Goal: Task Accomplishment & Management: Manage account settings

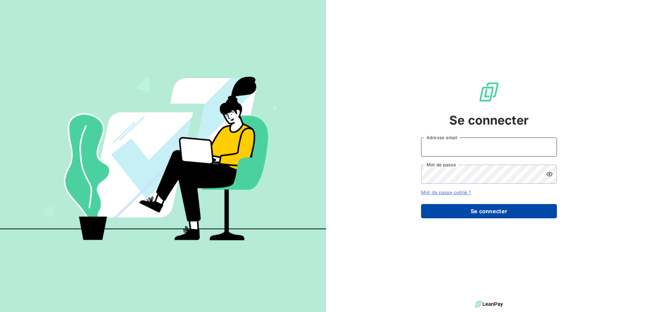
type input "[PERSON_NAME][EMAIL_ADDRESS][DOMAIN_NAME]"
click at [501, 214] on button "Se connecter" at bounding box center [489, 211] width 136 height 14
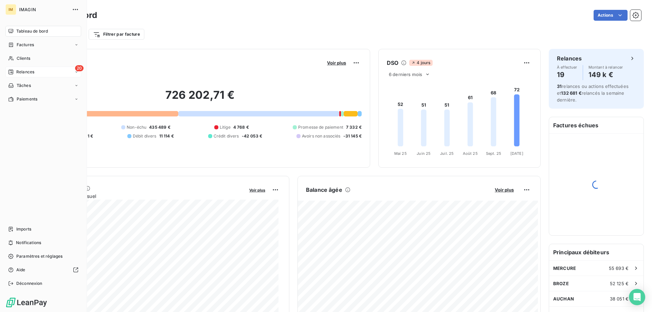
click at [13, 70] on icon at bounding box center [10, 71] width 5 height 5
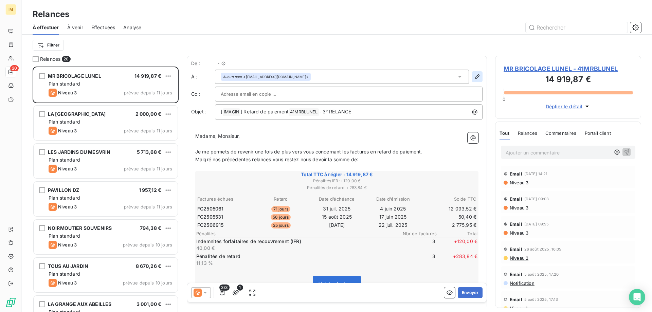
scroll to position [241, 141]
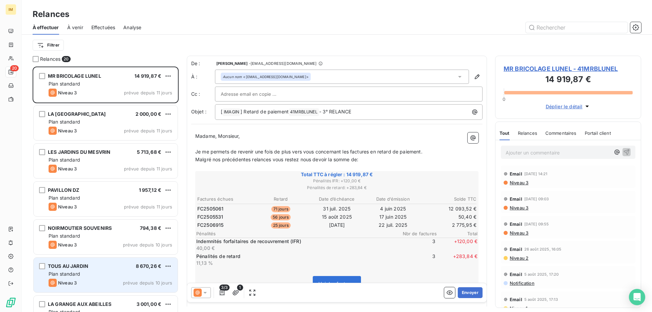
click at [113, 269] on div "TOUS AU JARDIN 8 670,26 €" at bounding box center [111, 266] width 124 height 6
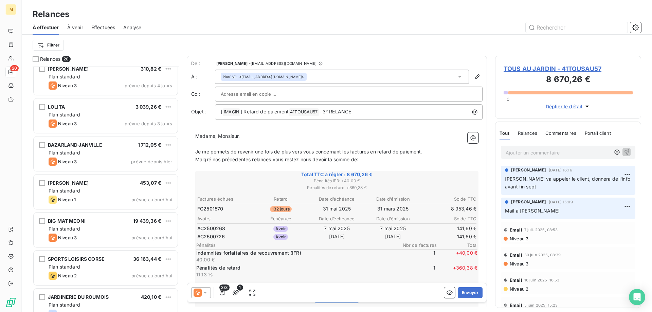
scroll to position [516, 0]
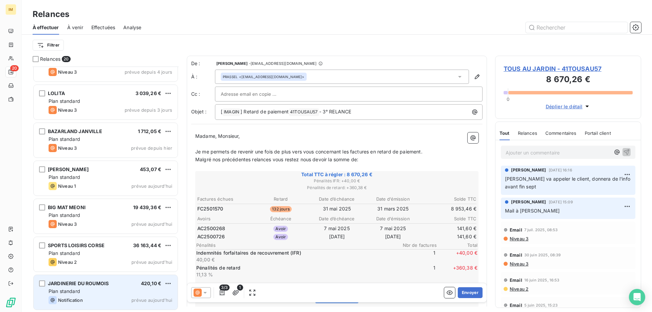
click at [110, 292] on div "Plan standard" at bounding box center [111, 291] width 124 height 7
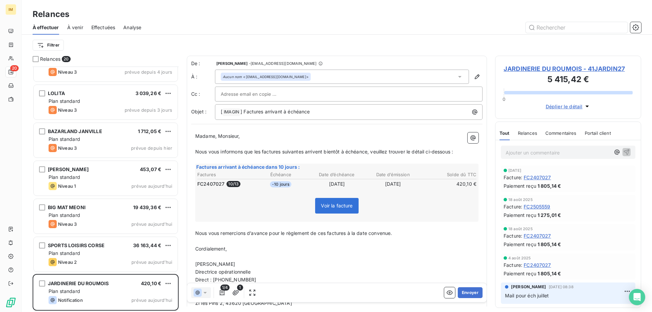
scroll to position [241, 141]
click at [532, 68] on span "JARDINERIE DU ROUMOIS - 41JARDIN27" at bounding box center [568, 68] width 129 height 9
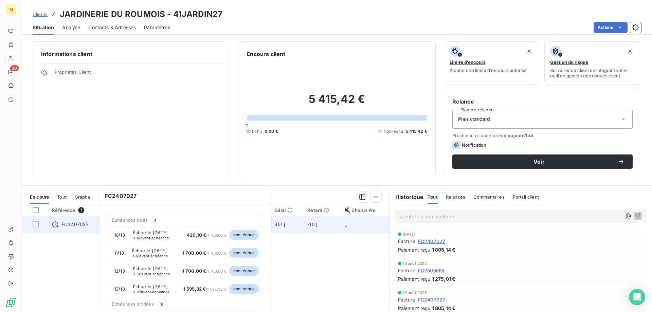
click at [144, 224] on div "Échéances dues 4" at bounding box center [185, 220] width 155 height 12
click at [94, 240] on div "Référence 1 Émise le Échue le Solde dû Statut Délai Retard Chorus Pro FC2407027…" at bounding box center [206, 269] width 368 height 131
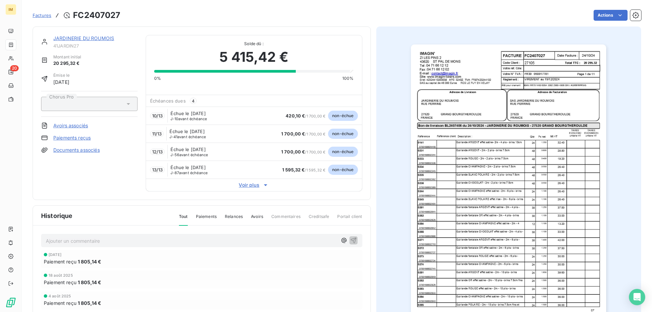
click at [165, 225] on div "Historique Tout Paiements Relances Avoirs Commentaires Creditsafe Portail client" at bounding box center [202, 216] width 338 height 20
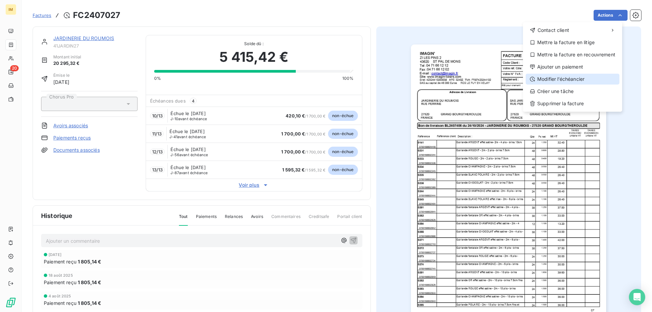
click at [563, 80] on div "Modifier l’échéancier" at bounding box center [573, 79] width 94 height 11
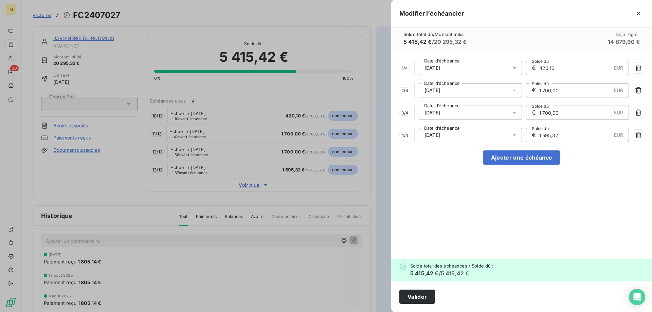
drag, startPoint x: 556, startPoint y: 68, endPoint x: 528, endPoint y: 68, distance: 27.9
click at [528, 68] on div "€ 420,10 EUR Solde dû" at bounding box center [577, 68] width 103 height 14
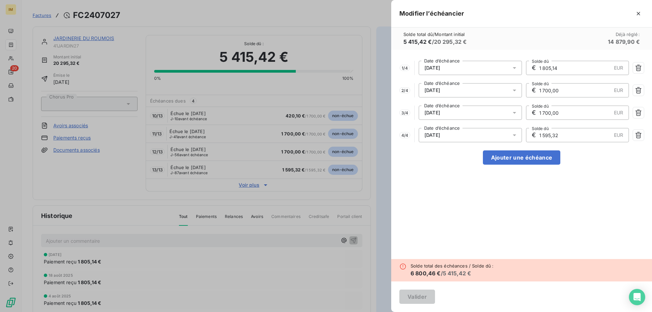
type input "1 805,14"
click at [574, 90] on input "1 700,00" at bounding box center [575, 91] width 73 height 14
drag, startPoint x: 574, startPoint y: 90, endPoint x: 518, endPoint y: 88, distance: 55.7
click at [518, 88] on div "2 / 4 [DATE] Date d’échéance € 1 700,00 EUR Solde dû" at bounding box center [522, 90] width 245 height 14
type input "1 805,14"
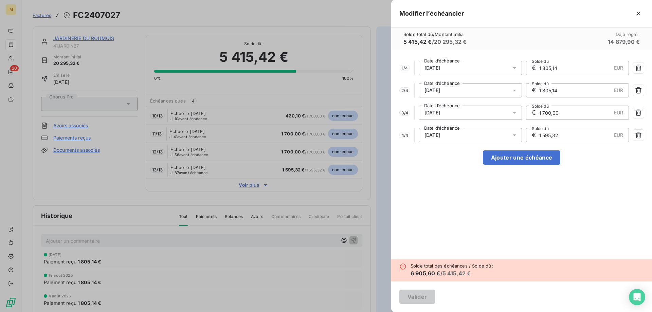
drag, startPoint x: 572, startPoint y: 113, endPoint x: 497, endPoint y: 112, distance: 75.8
click at [497, 112] on div "3 / 4 [DATE] Date d’échéance € 1 700,00 EUR Solde dû" at bounding box center [522, 113] width 245 height 14
type input "1 805,14"
drag, startPoint x: 570, startPoint y: 136, endPoint x: 485, endPoint y: 132, distance: 85.7
click at [485, 132] on div "4 / 4 [DATE] Date d’échéance € 1 595,32 EUR Solde dû" at bounding box center [522, 135] width 245 height 14
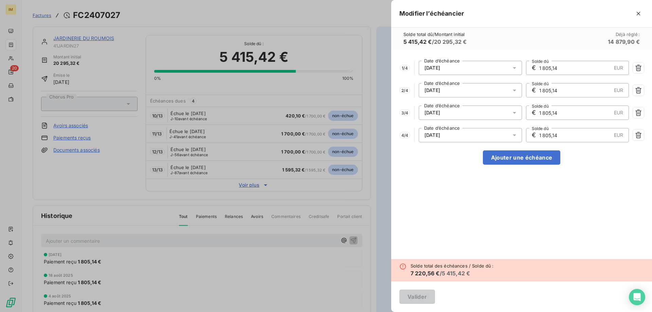
type input "1 805,14"
click at [533, 156] on button "Ajouter une échéance" at bounding box center [521, 158] width 77 height 14
type input "1 083,08"
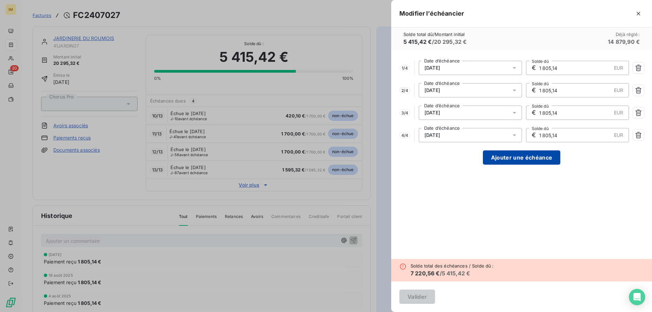
type input "1 083,08"
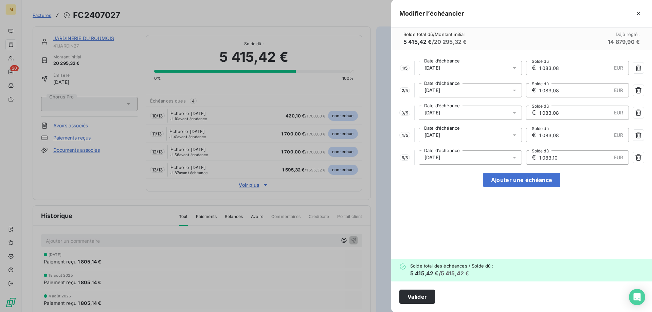
drag, startPoint x: 574, startPoint y: 156, endPoint x: 531, endPoint y: 157, distance: 43.2
click at [531, 157] on div "€ 1 083,10 EUR Solde dû" at bounding box center [577, 158] width 103 height 14
click at [496, 225] on div "1 / 5 [DATE] Date d’échéance € 1 083,08 EUR Solde dû 2 / 5 [DATE] Date d’échéan…" at bounding box center [521, 154] width 261 height 209
click at [461, 112] on div "[DATE]" at bounding box center [470, 113] width 103 height 14
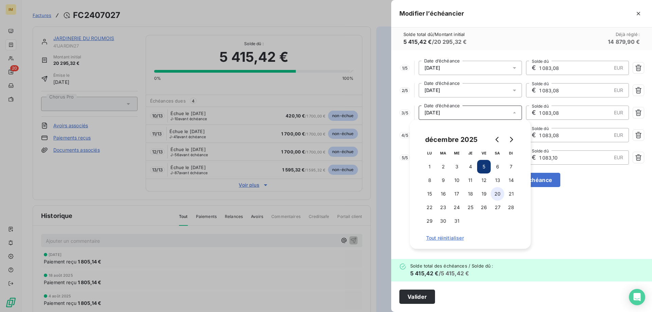
click at [496, 195] on button "20" at bounding box center [498, 194] width 14 height 14
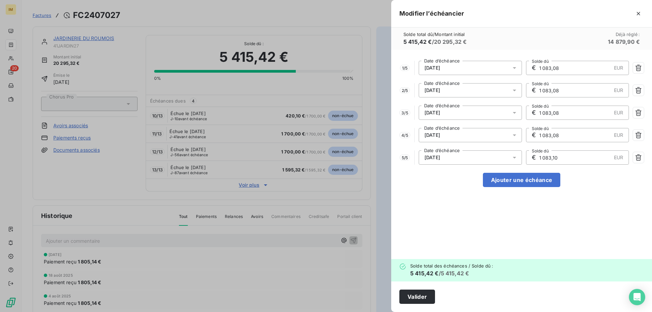
click at [590, 206] on div "1 / 5 [DATE] Date d’échéance € 1 083,08 EUR Solde dû 2 / 5 [DATE] Date d’échéan…" at bounding box center [521, 154] width 261 height 209
click at [498, 131] on div "[DATE]" at bounding box center [470, 135] width 103 height 14
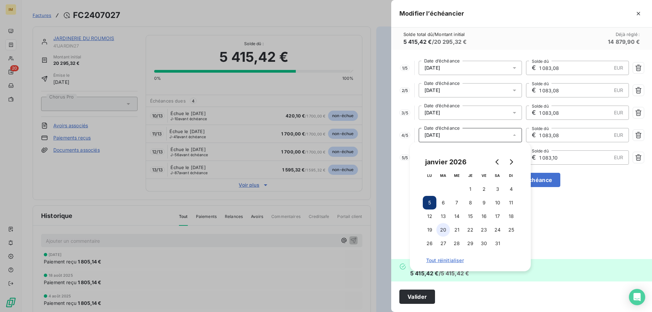
click at [444, 229] on button "20" at bounding box center [444, 230] width 14 height 14
click at [600, 220] on div "1 / 5 [DATE] Date d’échéance € 1 083,08 EUR Solde dû 2 / 5 [DATE] Date d’échéan…" at bounding box center [521, 154] width 261 height 209
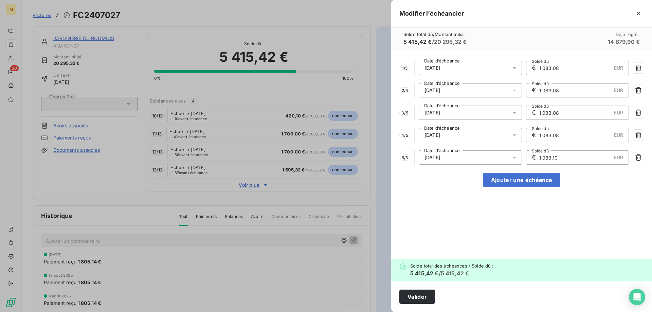
click at [478, 154] on div "[DATE]" at bounding box center [470, 158] width 103 height 14
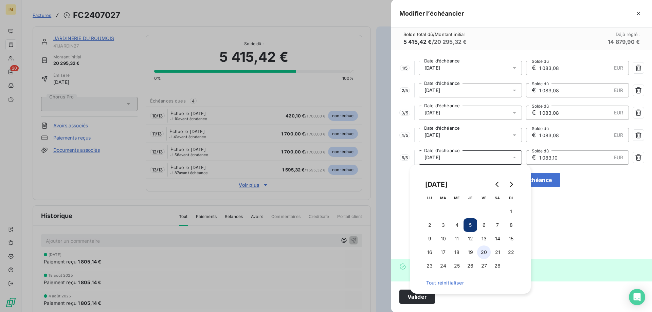
click at [485, 252] on button "20" at bounding box center [484, 253] width 14 height 14
click at [578, 232] on div "1 / 5 [DATE] Date d’échéance € 1 083,08 EUR Solde dû 2 / 5 [DATE] Date d’échéan…" at bounding box center [521, 154] width 261 height 209
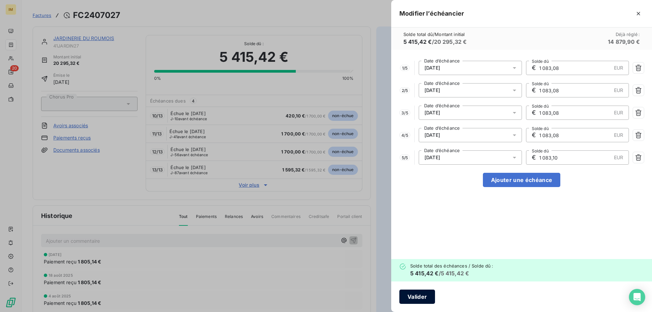
click at [415, 296] on button "Valider" at bounding box center [418, 297] width 36 height 14
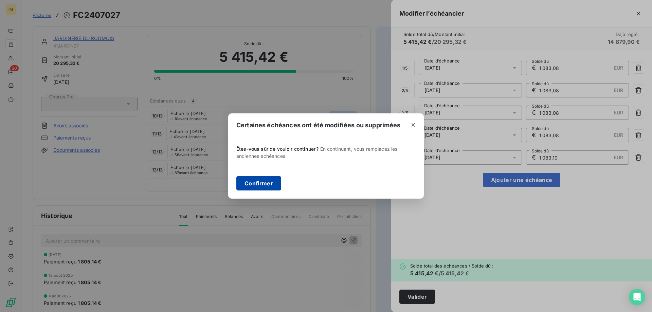
click at [264, 186] on button "Confirmer" at bounding box center [258, 183] width 45 height 14
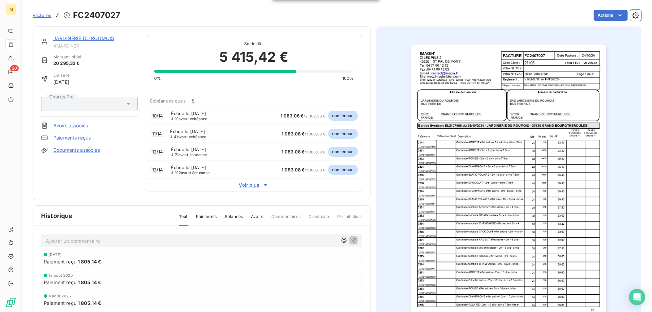
click at [43, 14] on span "Factures" at bounding box center [42, 15] width 19 height 5
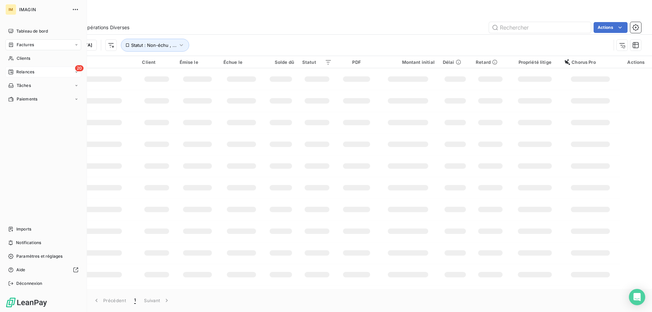
click at [16, 70] on div "Relances" at bounding box center [21, 72] width 26 height 6
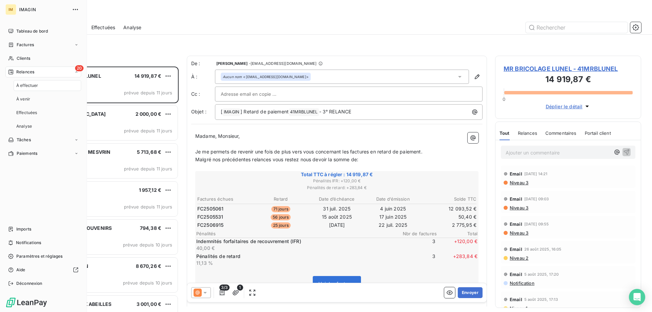
scroll to position [241, 141]
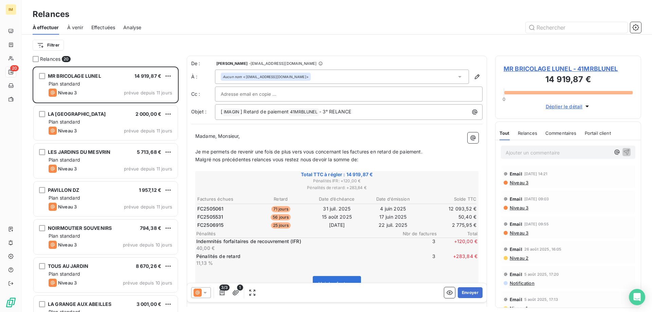
click at [127, 256] on div "NOIRMOUTIER SOUVENIRS 794,38 € Plan standard Niveau 3 prévue depuis 10 jours" at bounding box center [106, 238] width 146 height 38
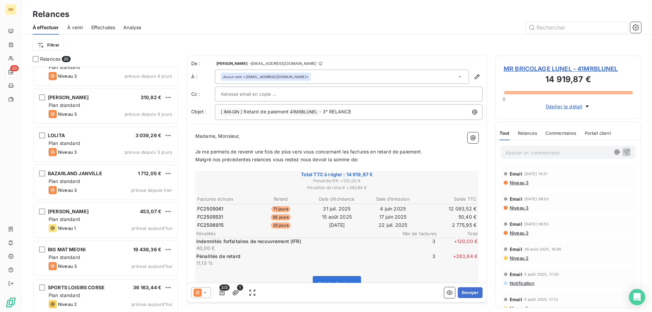
scroll to position [516, 0]
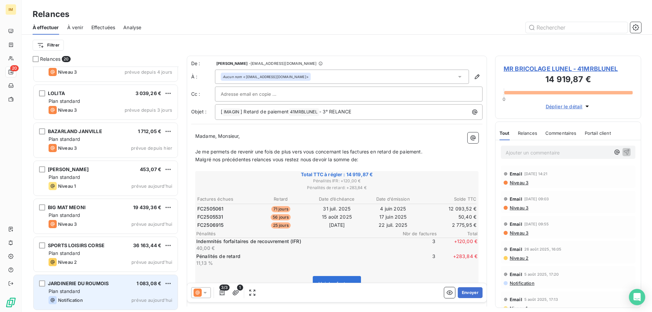
click at [114, 284] on div "JARDINERIE DU ROUMOIS 1 083,08 €" at bounding box center [111, 284] width 124 height 6
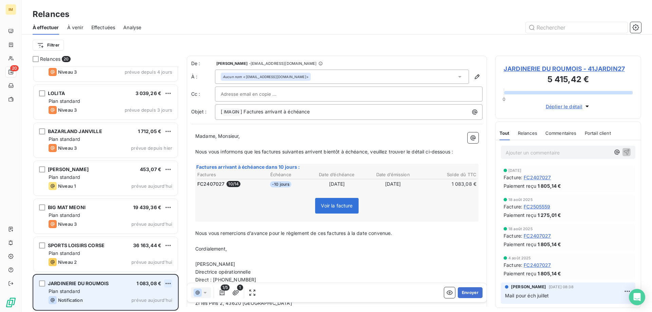
click at [167, 282] on html "IM 20 Relances À effectuer À venir Effectuées Analyse Filtrer Relances 20 [PERS…" at bounding box center [326, 156] width 652 height 312
click at [150, 271] on div "Passer cette action" at bounding box center [138, 270] width 61 height 11
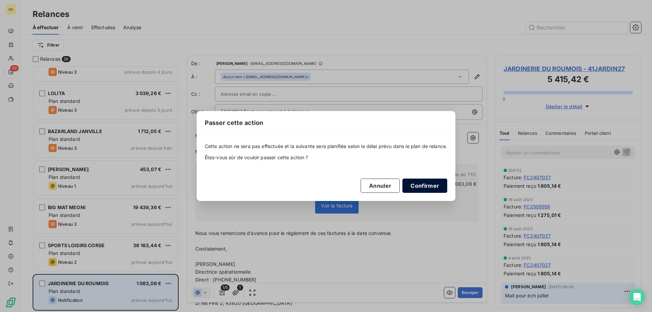
click at [431, 181] on button "Confirmer" at bounding box center [425, 186] width 45 height 14
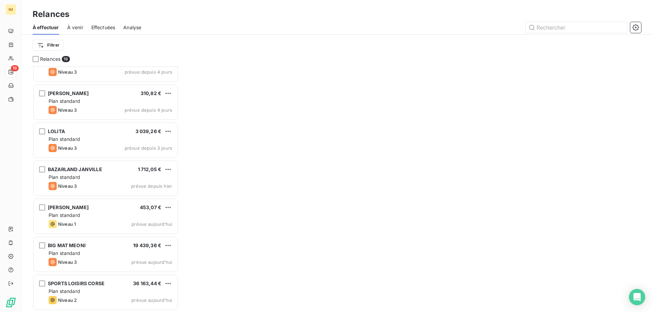
scroll to position [477, 0]
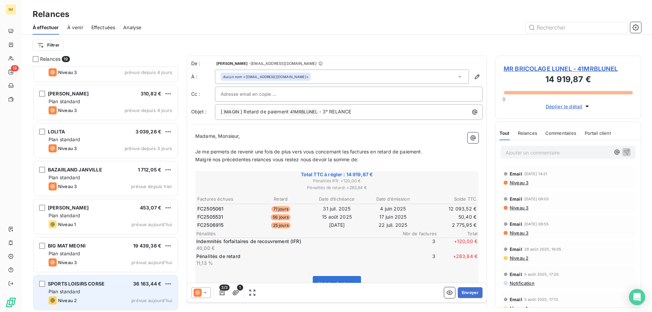
click at [127, 287] on div "SPORTS LOISIRS CORSE 36 163,44 € Plan standard Niveau 2 prévue [DATE]" at bounding box center [106, 293] width 144 height 35
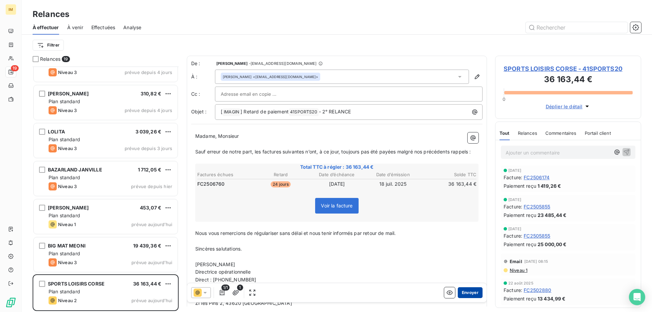
click at [468, 292] on button "Envoyer" at bounding box center [470, 292] width 25 height 11
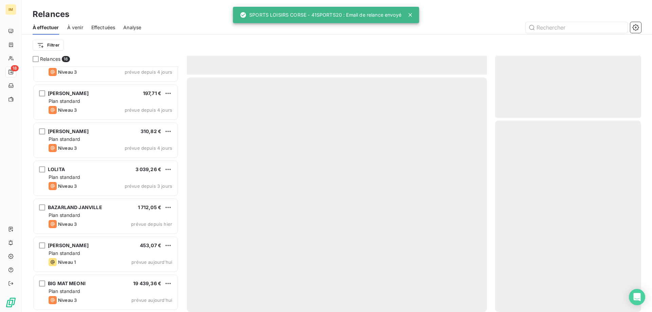
scroll to position [439, 0]
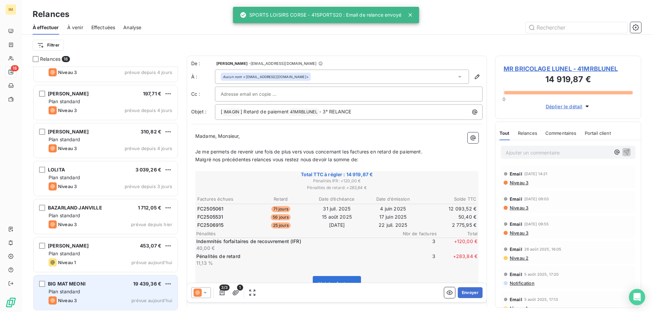
click at [95, 288] on div "Plan standard" at bounding box center [111, 291] width 124 height 7
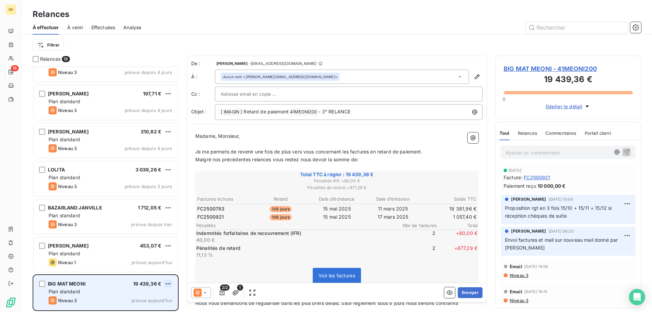
click at [169, 284] on html "IM 18 Relances À effectuer À venir Effectuées Analyse Filtrer Relances 18 LA HA…" at bounding box center [326, 156] width 652 height 312
click at [156, 259] on div "Replanifier cette action" at bounding box center [138, 258] width 61 height 11
select select "9"
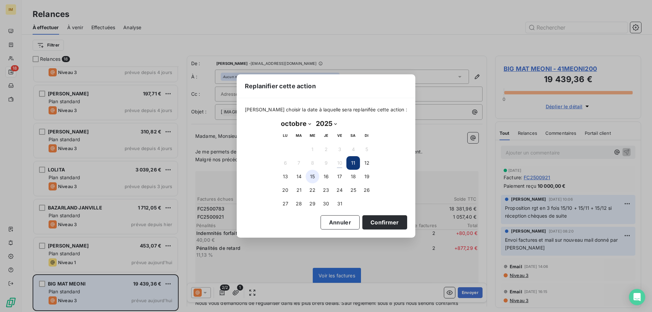
click at [314, 177] on button "15" at bounding box center [313, 177] width 14 height 14
click at [373, 220] on button "Confirmer" at bounding box center [385, 222] width 45 height 14
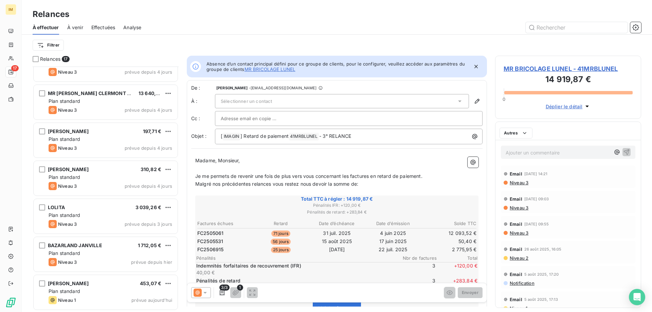
scroll to position [401, 0]
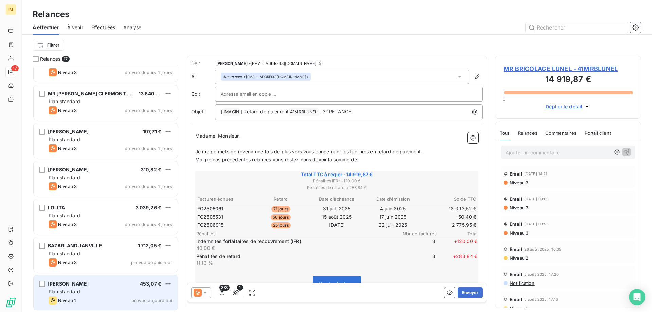
click at [103, 292] on div "Plan standard" at bounding box center [111, 291] width 124 height 7
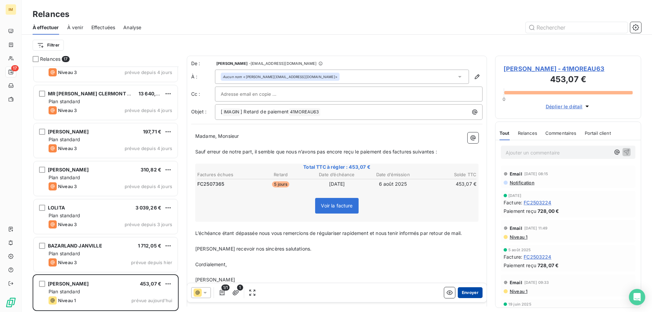
click at [469, 291] on button "Envoyer" at bounding box center [470, 292] width 25 height 11
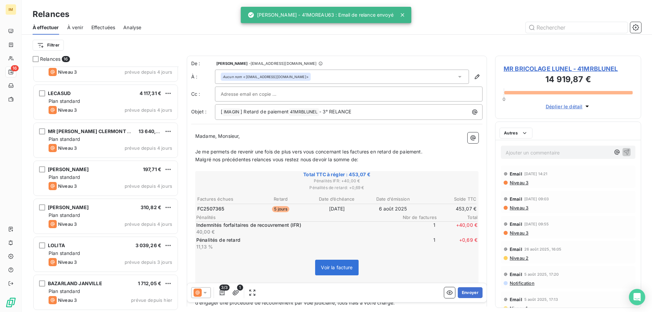
scroll to position [363, 0]
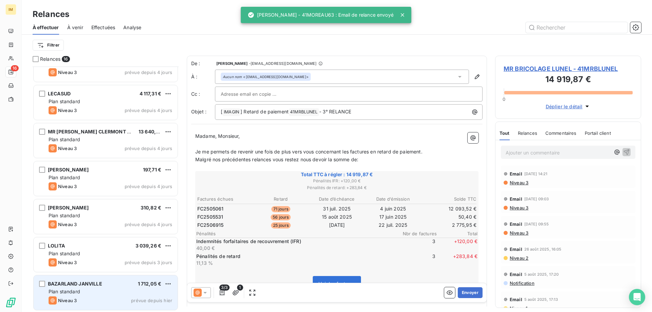
click at [91, 287] on div "BAZARLAND JANVILLE" at bounding box center [75, 284] width 54 height 7
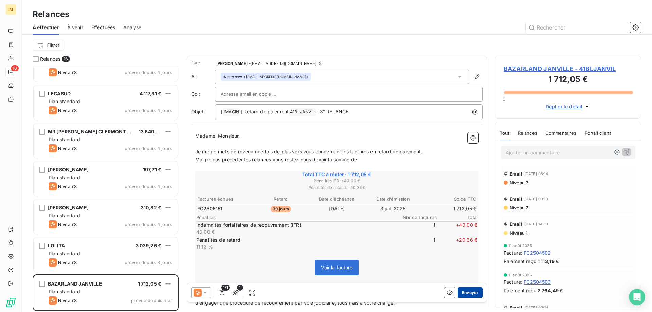
click at [465, 291] on button "Envoyer" at bounding box center [470, 292] width 25 height 11
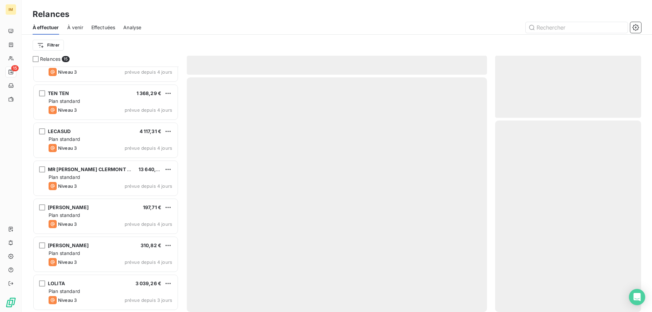
scroll to position [325, 0]
